Goal: Communication & Community: Answer question/provide support

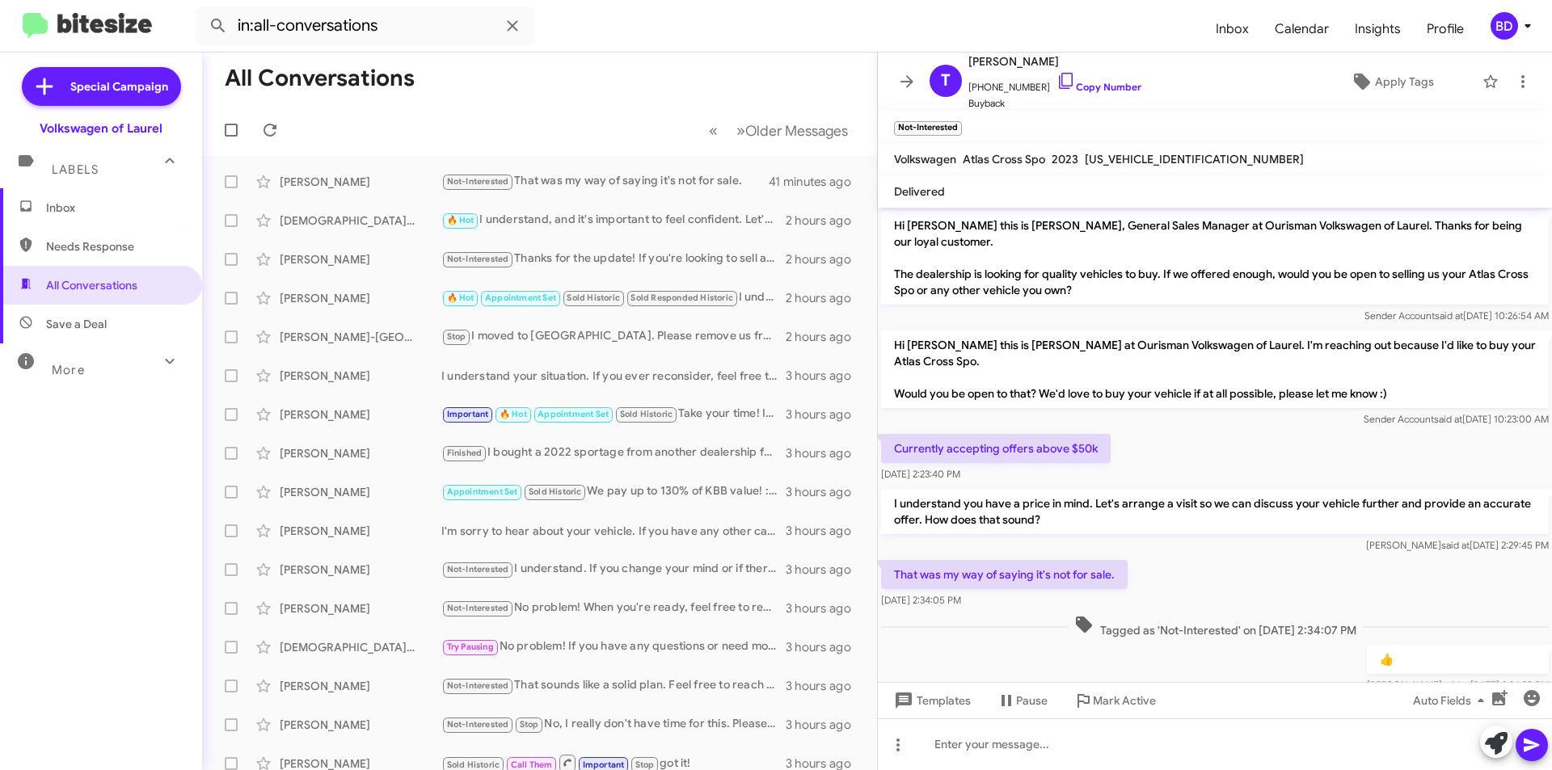
scroll to position [43, 0]
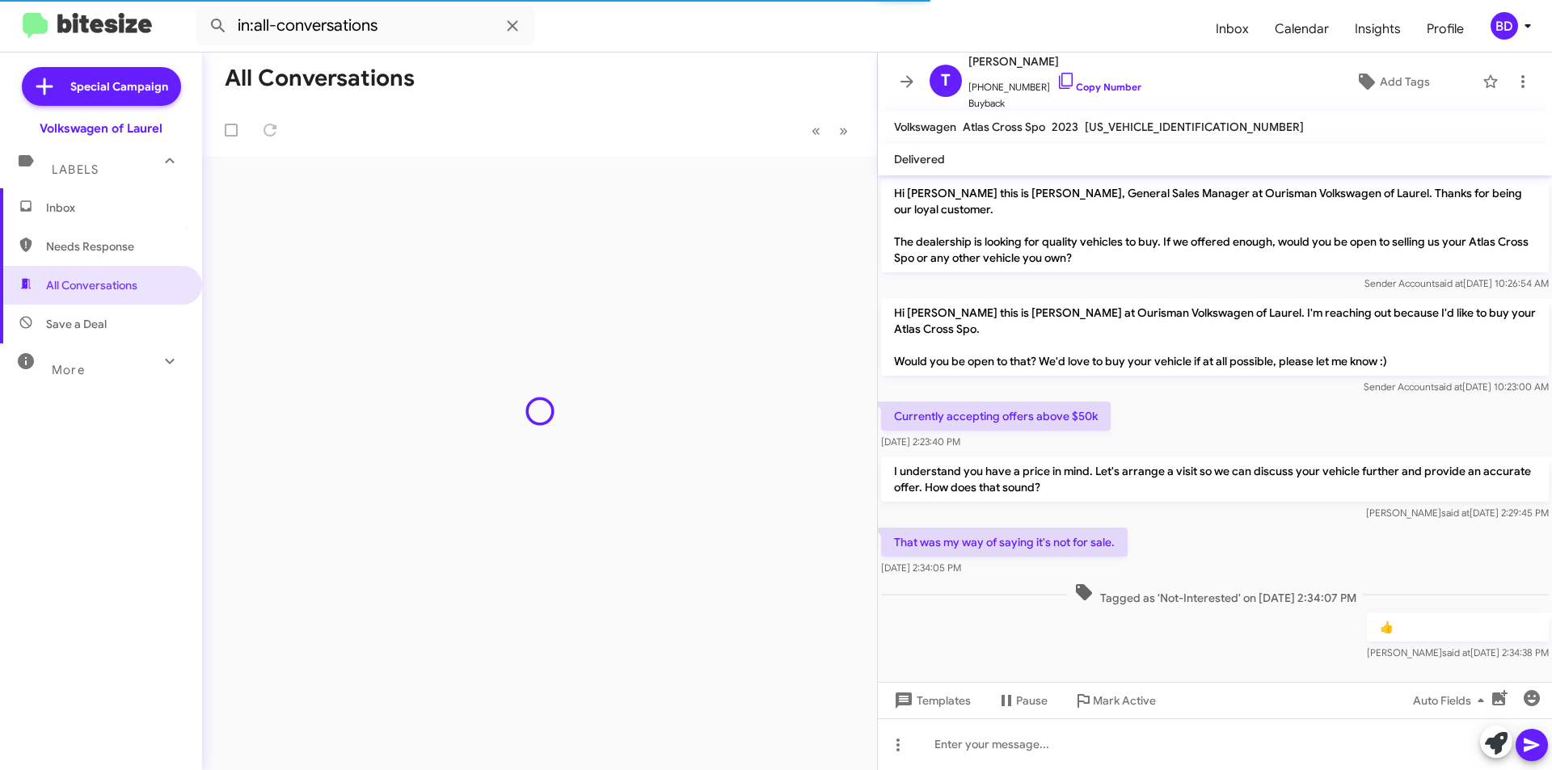
scroll to position [11, 0]
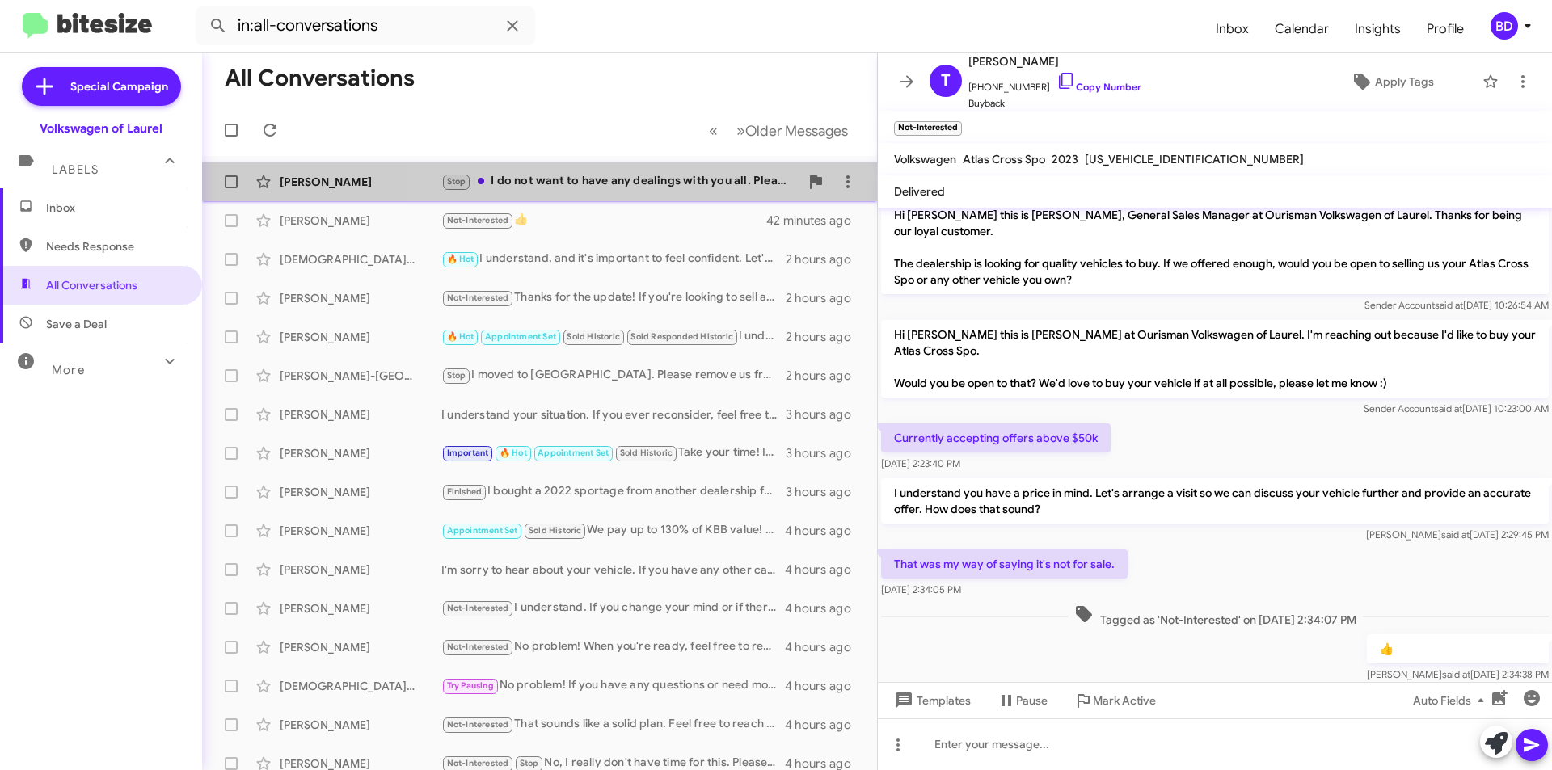
click at [679, 178] on div "Stop I do not want to have any dealings with you all. Please do not contact me …" at bounding box center [620, 181] width 358 height 19
